Goal: Check status: Check status

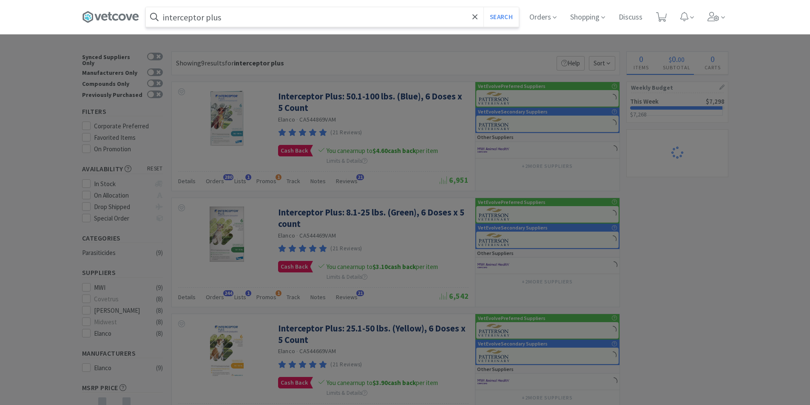
click at [235, 20] on input "interceptor plus" at bounding box center [332, 17] width 373 height 20
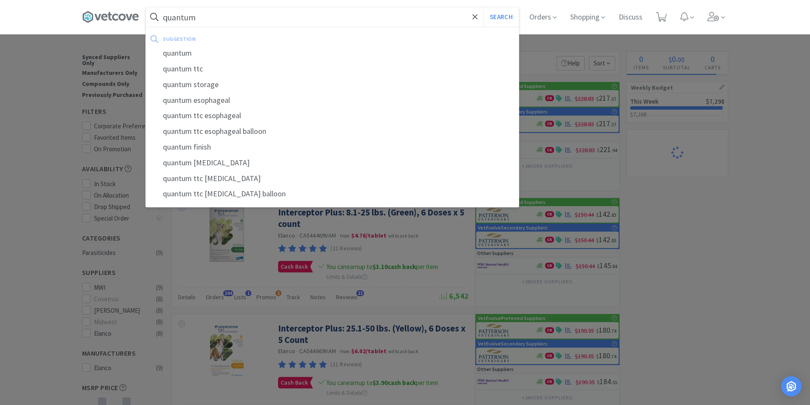
type input "quantum"
click at [484, 7] on button "Search" at bounding box center [501, 17] width 35 height 20
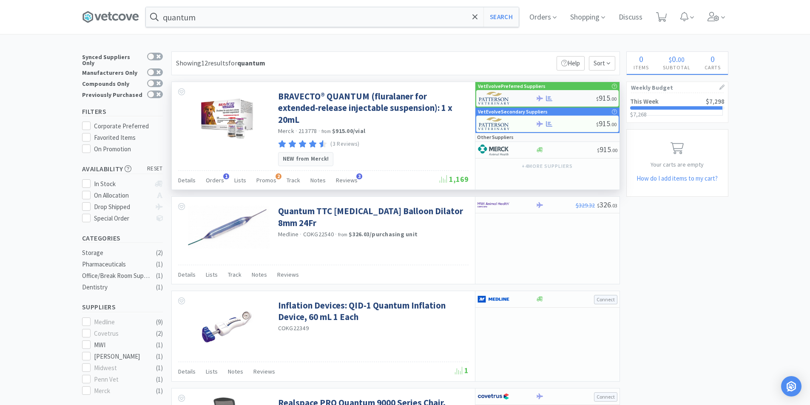
click at [529, 95] on div at bounding box center [506, 98] width 57 height 14
select select "1"
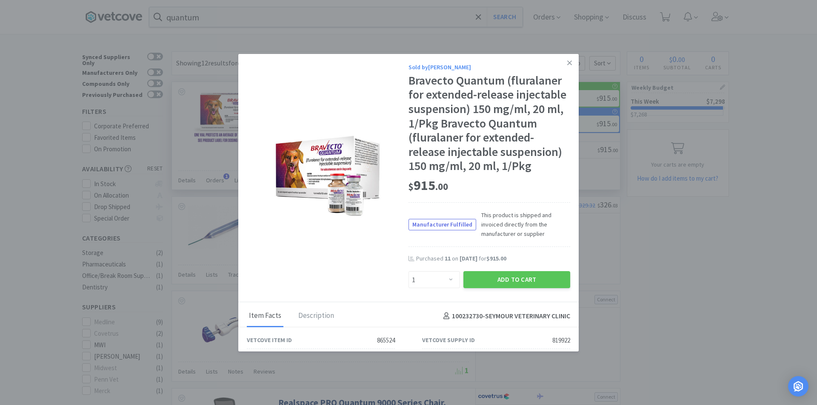
scroll to position [39, 0]
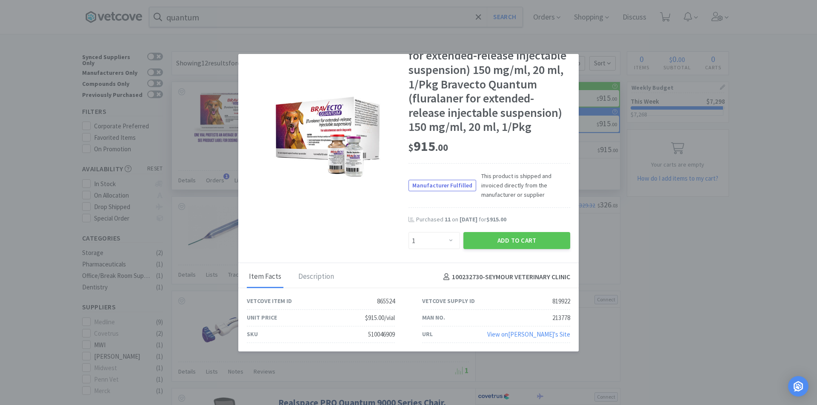
click at [359, 243] on div "Sold by [PERSON_NAME] Bravecto Quantum (fluralaner for extended-release injecta…" at bounding box center [408, 139] width 340 height 249
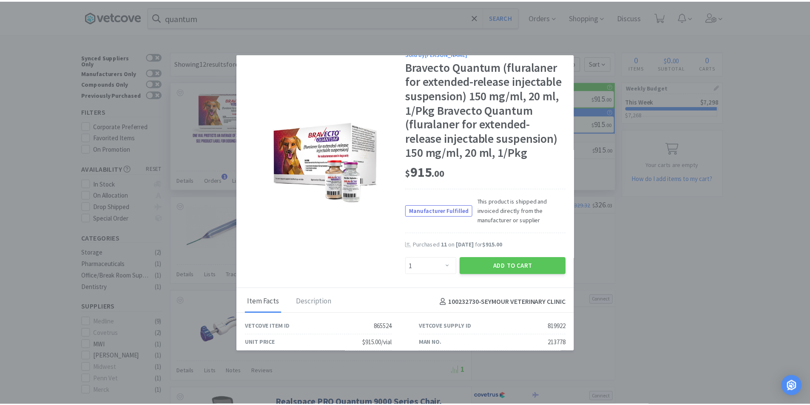
scroll to position [0, 0]
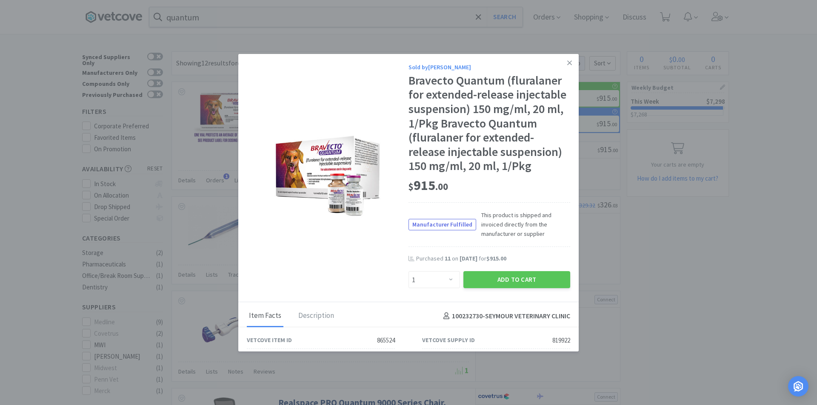
click at [567, 61] on icon at bounding box center [569, 63] width 5 height 8
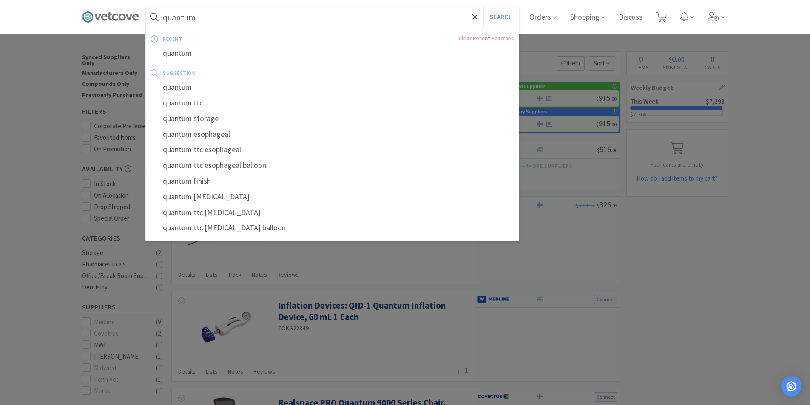
click at [290, 22] on input "quantum" at bounding box center [332, 17] width 373 height 20
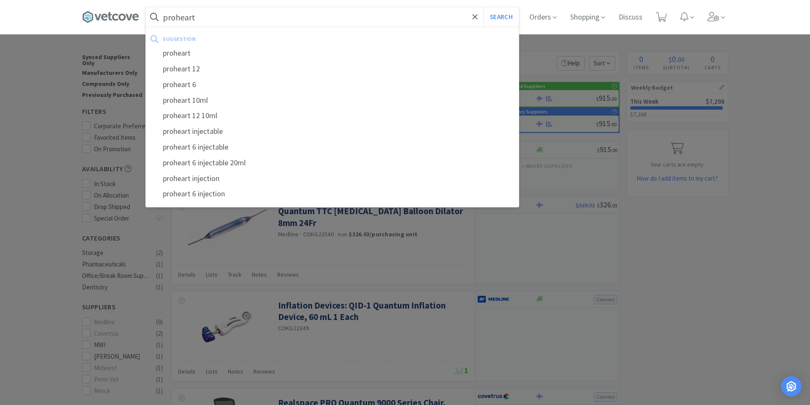
type input "proheart"
click at [484, 7] on button "Search" at bounding box center [501, 17] width 35 height 20
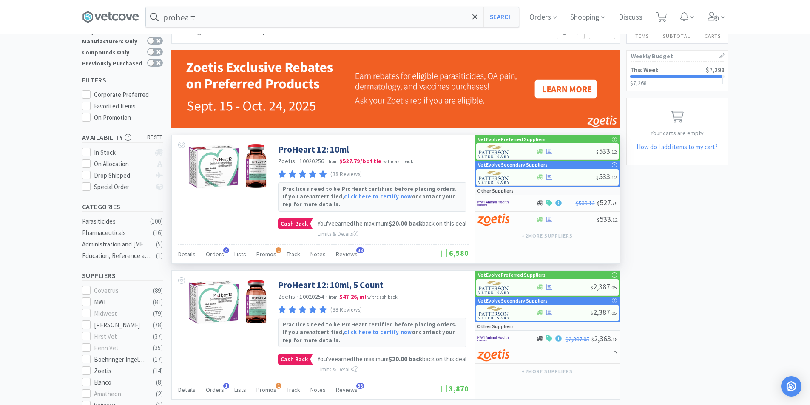
scroll to position [85, 0]
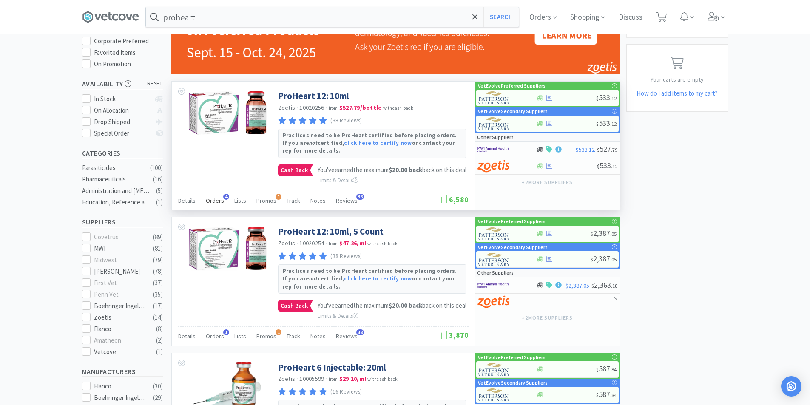
click at [216, 205] on span "Orders" at bounding box center [215, 201] width 18 height 8
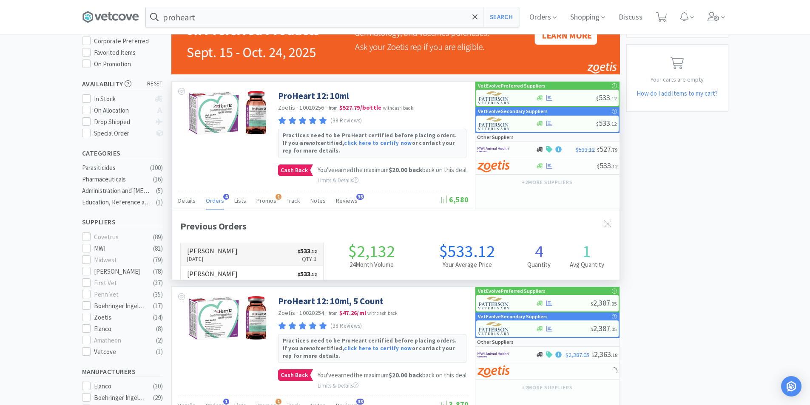
scroll to position [220, 448]
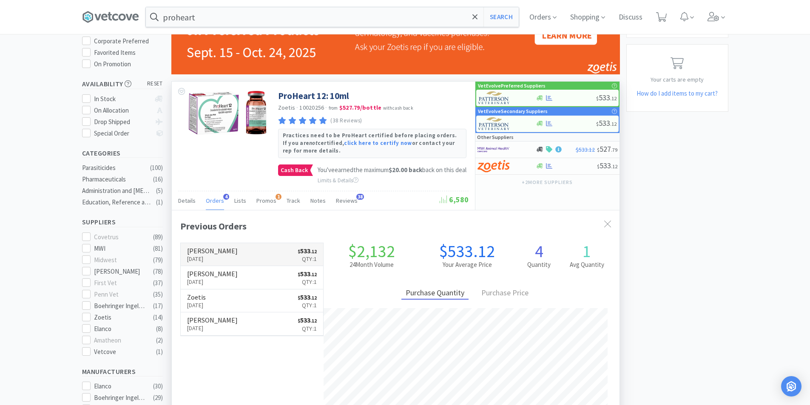
click at [273, 257] on link "[PERSON_NAME] [DATE] $ 533 . 12 Qty: 1" at bounding box center [252, 254] width 143 height 23
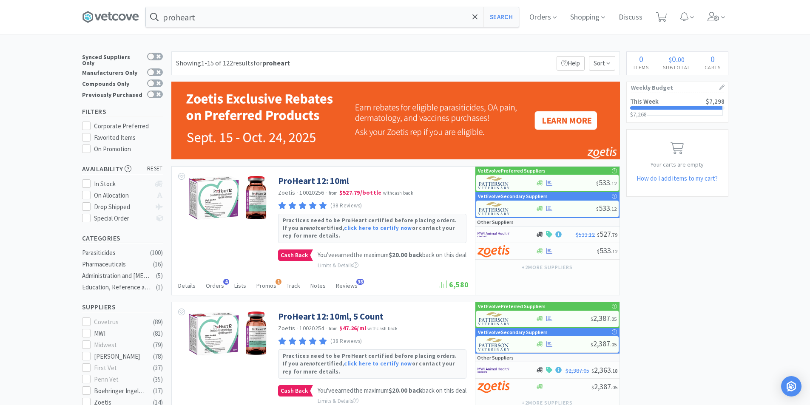
scroll to position [85, 0]
